Goal: Task Accomplishment & Management: Manage account settings

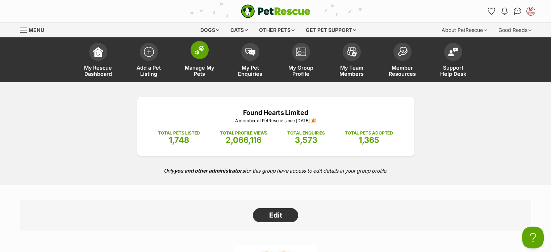
click at [203, 74] on span "Manage My Pets" at bounding box center [199, 70] width 33 height 12
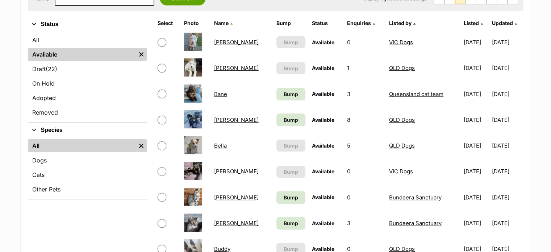
scroll to position [181, 0]
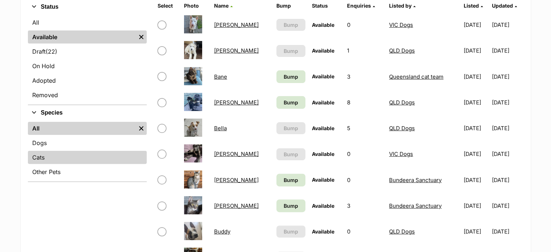
click at [72, 159] on link "Cats" at bounding box center [87, 157] width 119 height 13
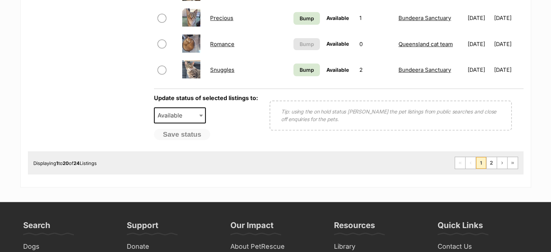
scroll to position [616, 0]
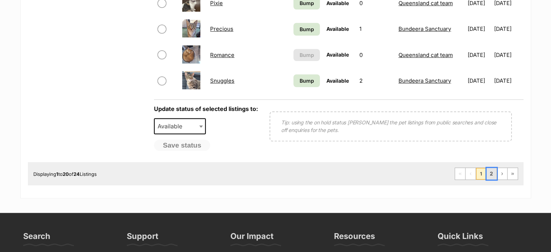
click at [491, 171] on link "2" at bounding box center [492, 174] width 10 height 12
